Goal: Task Accomplishment & Management: Use online tool/utility

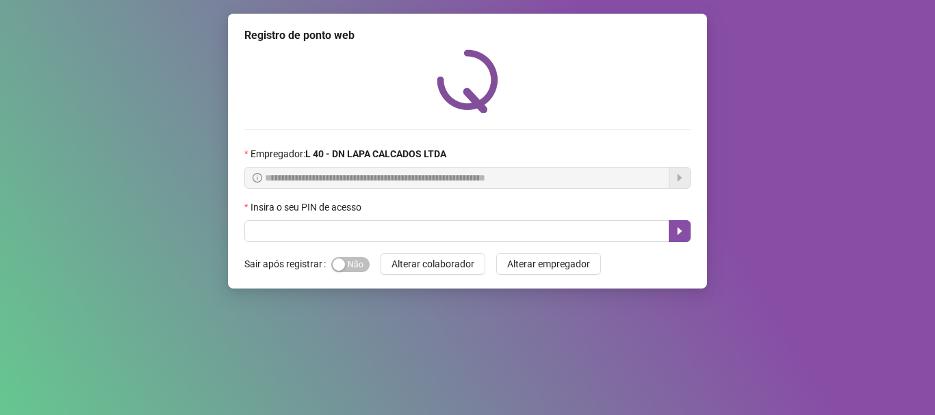
click at [367, 267] on form "Sair após registrar Sim Não Alterar colaborador Alterar empregador" at bounding box center [467, 264] width 446 height 22
click at [349, 270] on span "Sim Não" at bounding box center [350, 264] width 38 height 15
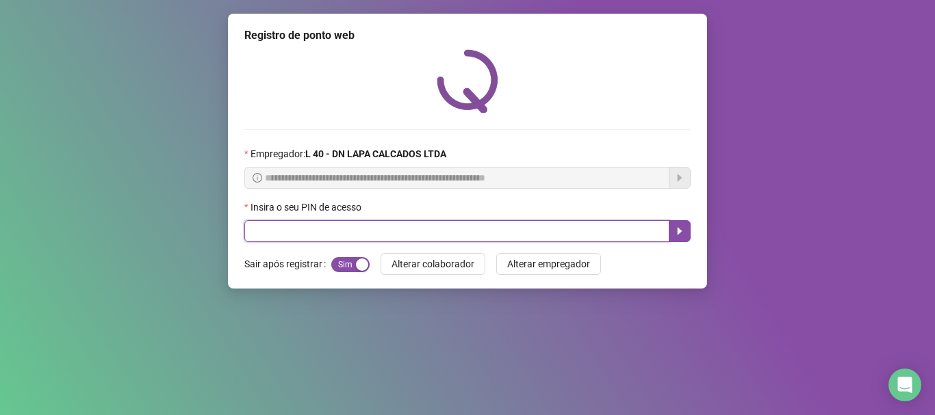
click at [351, 237] on input "text" at bounding box center [456, 231] width 425 height 22
type input "*****"
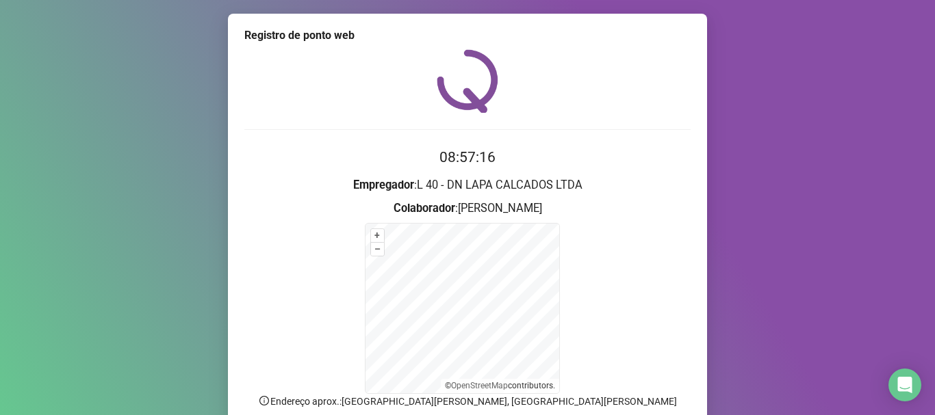
scroll to position [115, 0]
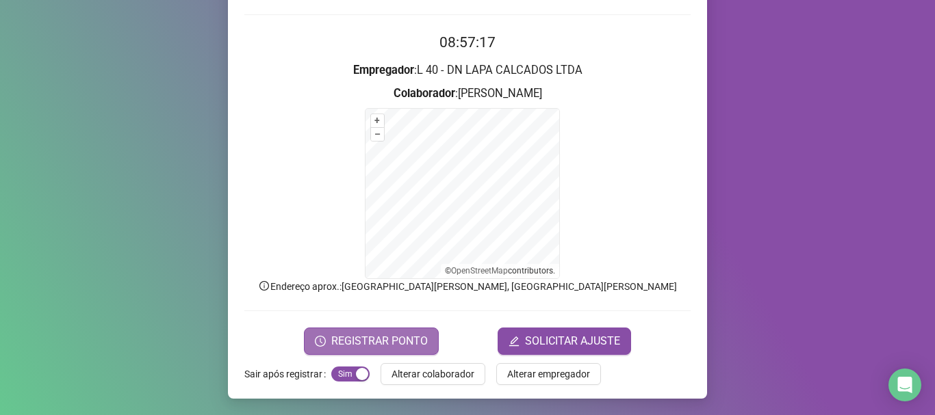
click at [405, 337] on span "REGISTRAR PONTO" at bounding box center [379, 341] width 96 height 16
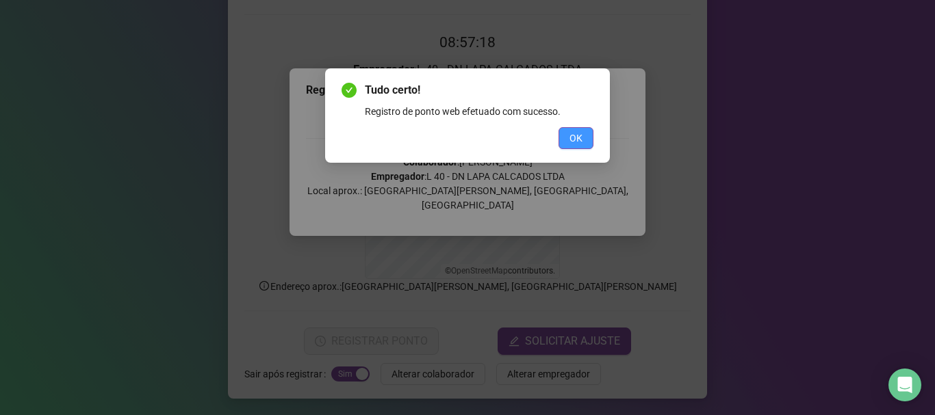
click at [574, 146] on button "OK" at bounding box center [575, 138] width 35 height 22
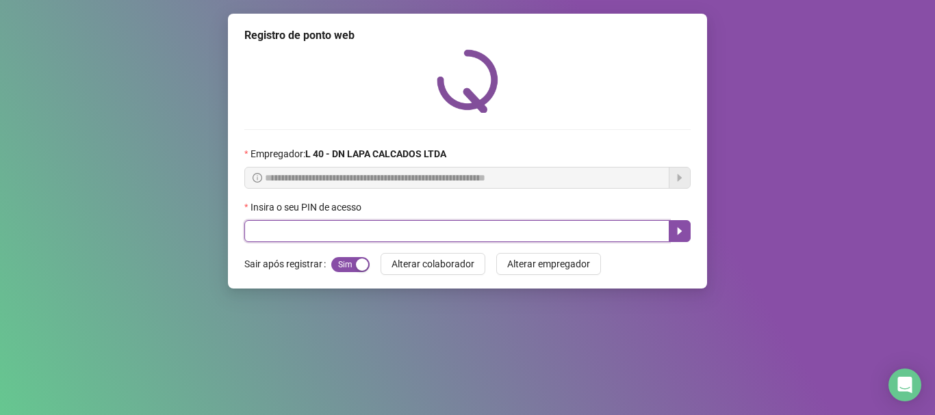
click at [363, 227] on input "text" at bounding box center [456, 231] width 425 height 22
type input "*****"
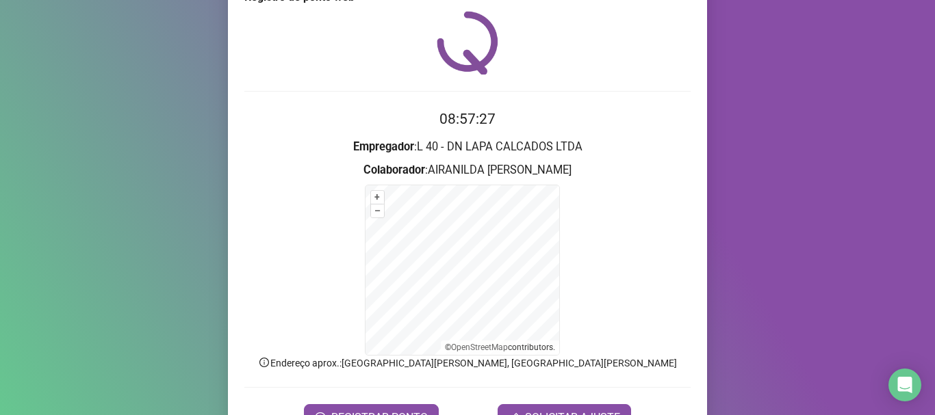
scroll to position [115, 0]
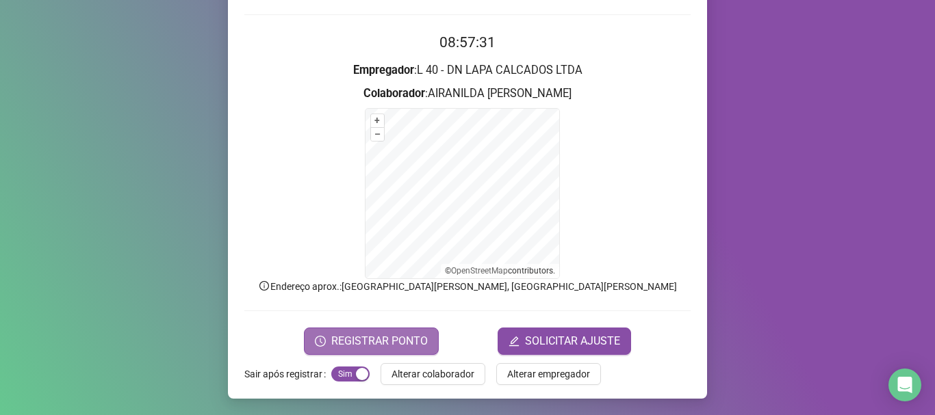
click at [355, 340] on span "REGISTRAR PONTO" at bounding box center [379, 341] width 96 height 16
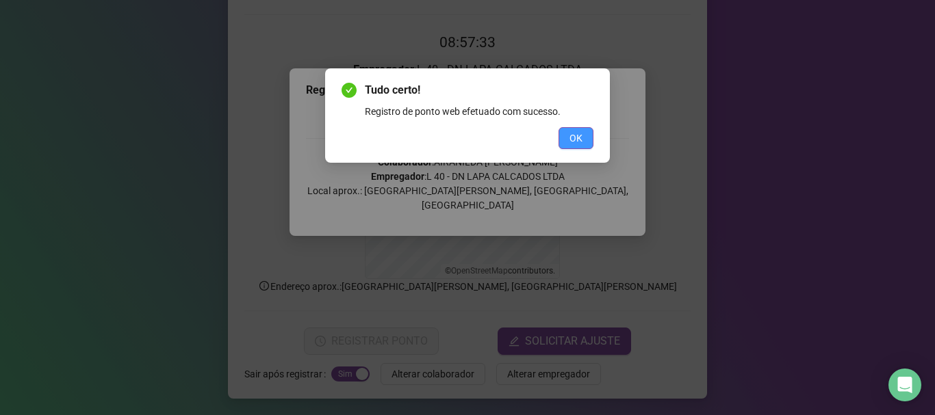
click at [585, 142] on button "OK" at bounding box center [575, 138] width 35 height 22
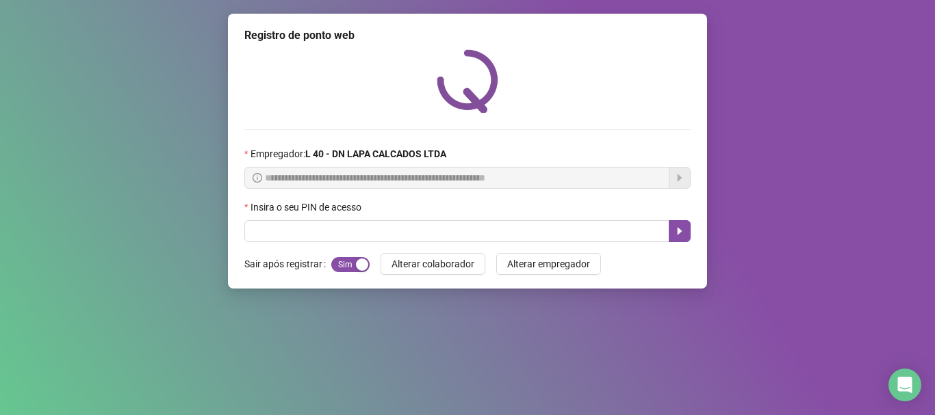
scroll to position [0, 0]
